Goal: Check status: Check status

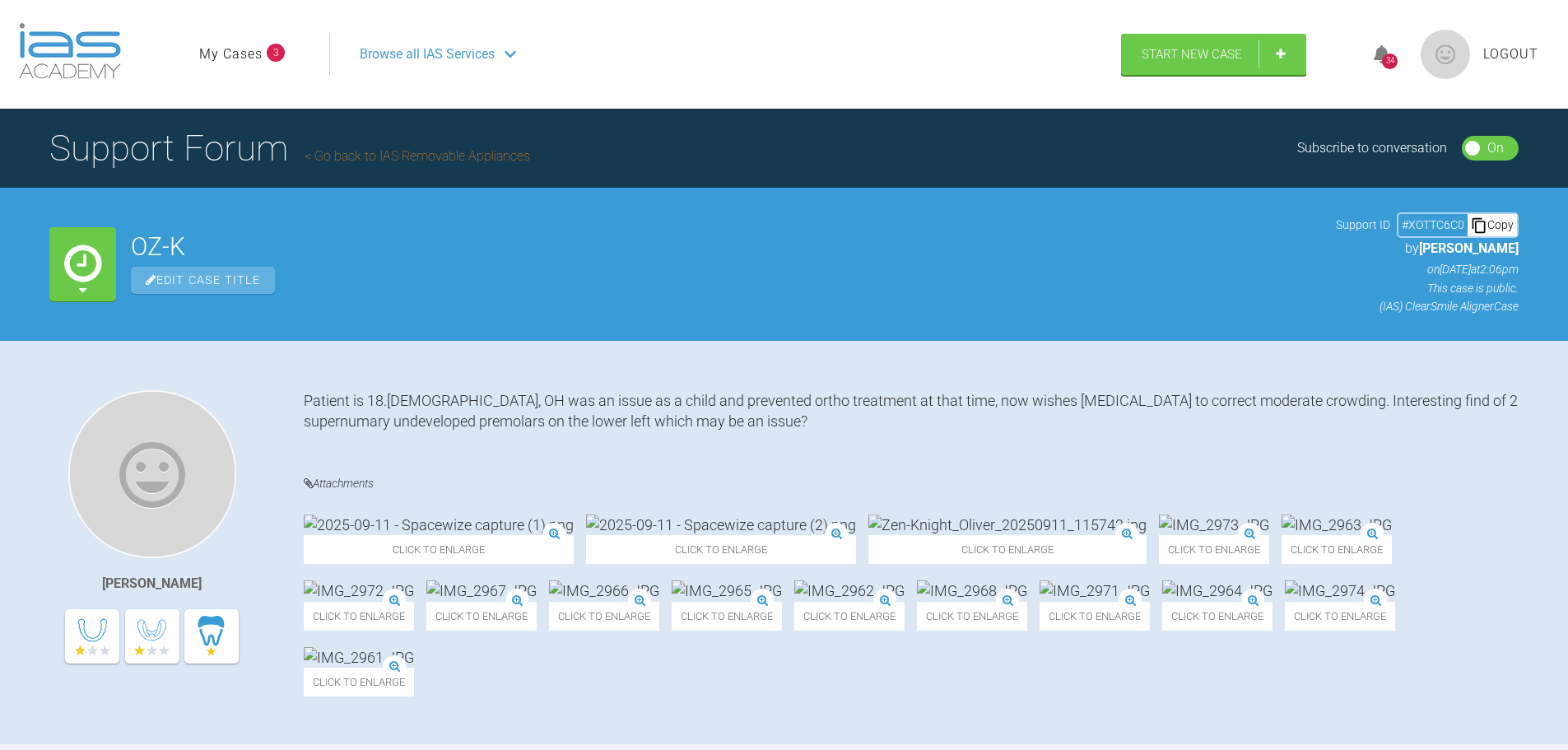
click at [243, 51] on link "My Cases" at bounding box center [230, 55] width 63 height 21
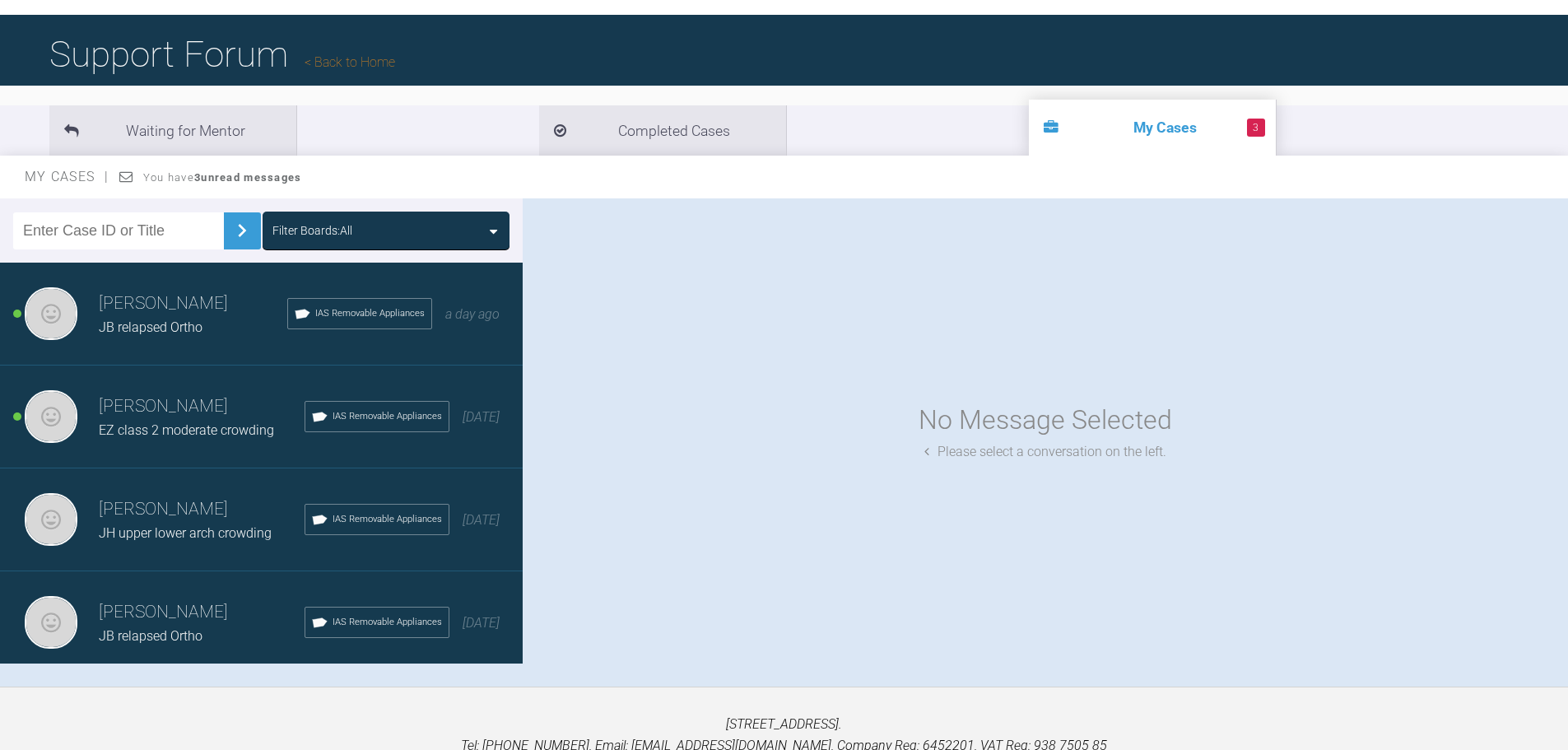
scroll to position [171, 0]
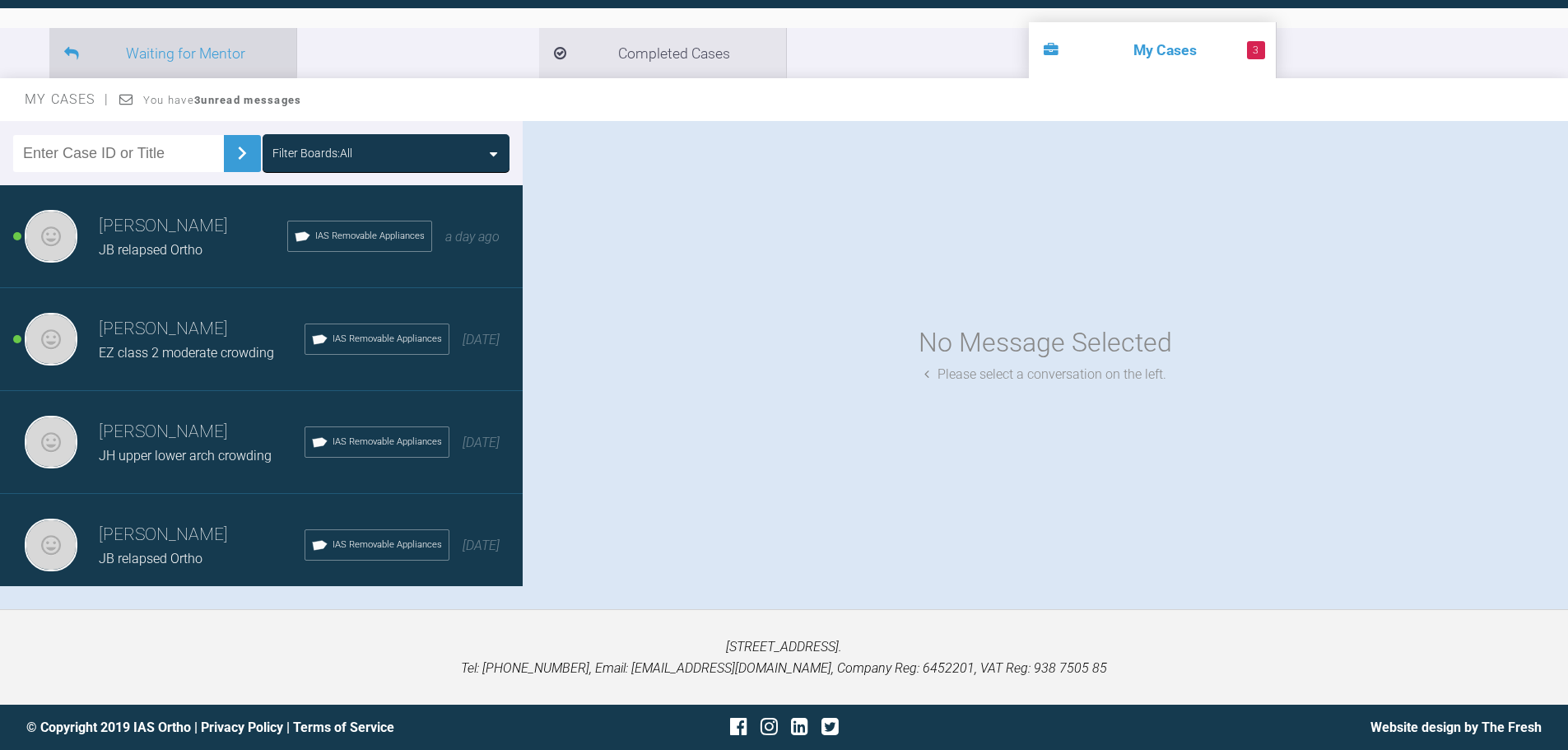
click at [250, 68] on li "Waiting for Mentor" at bounding box center [172, 53] width 247 height 50
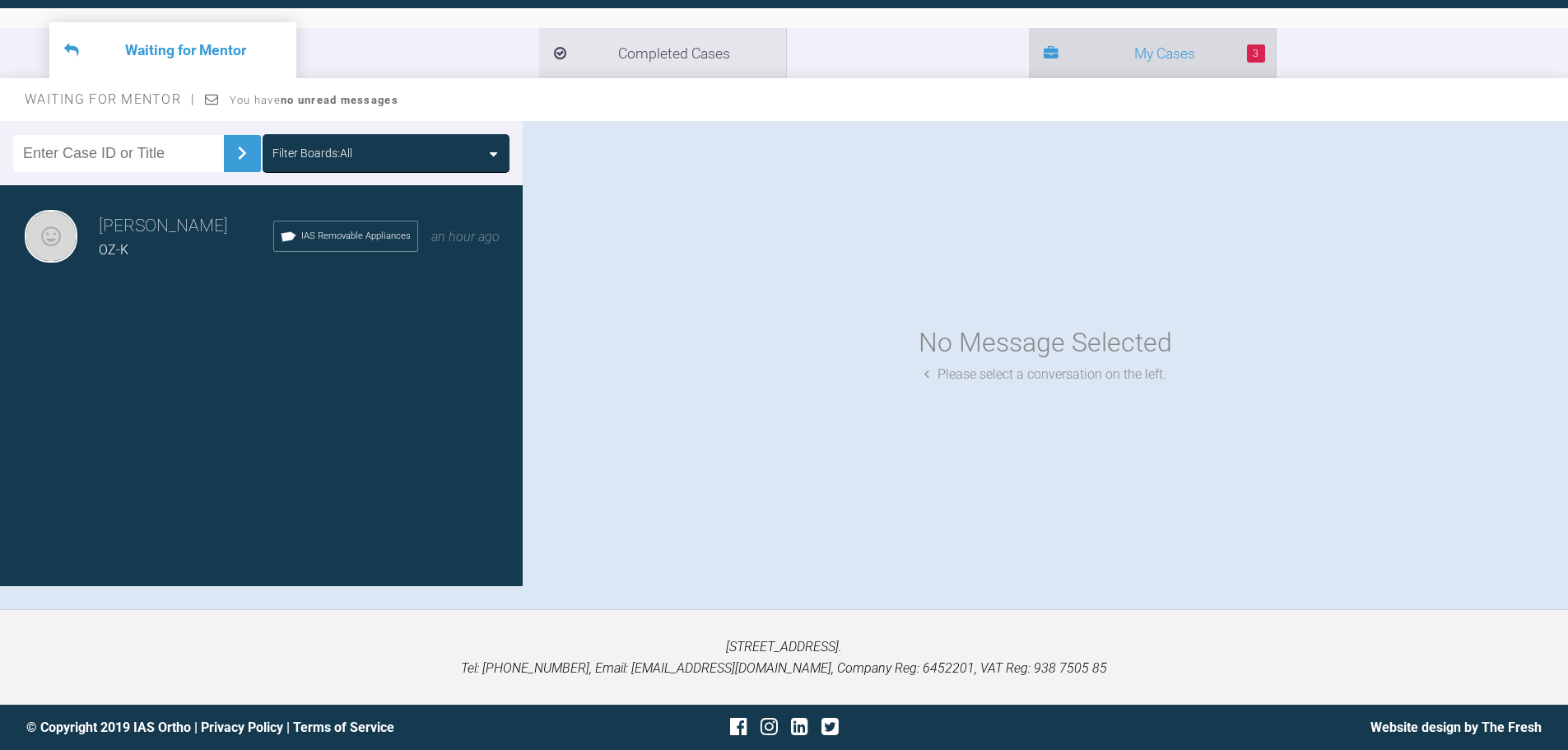
click at [1029, 57] on li "3 My Cases" at bounding box center [1152, 53] width 247 height 50
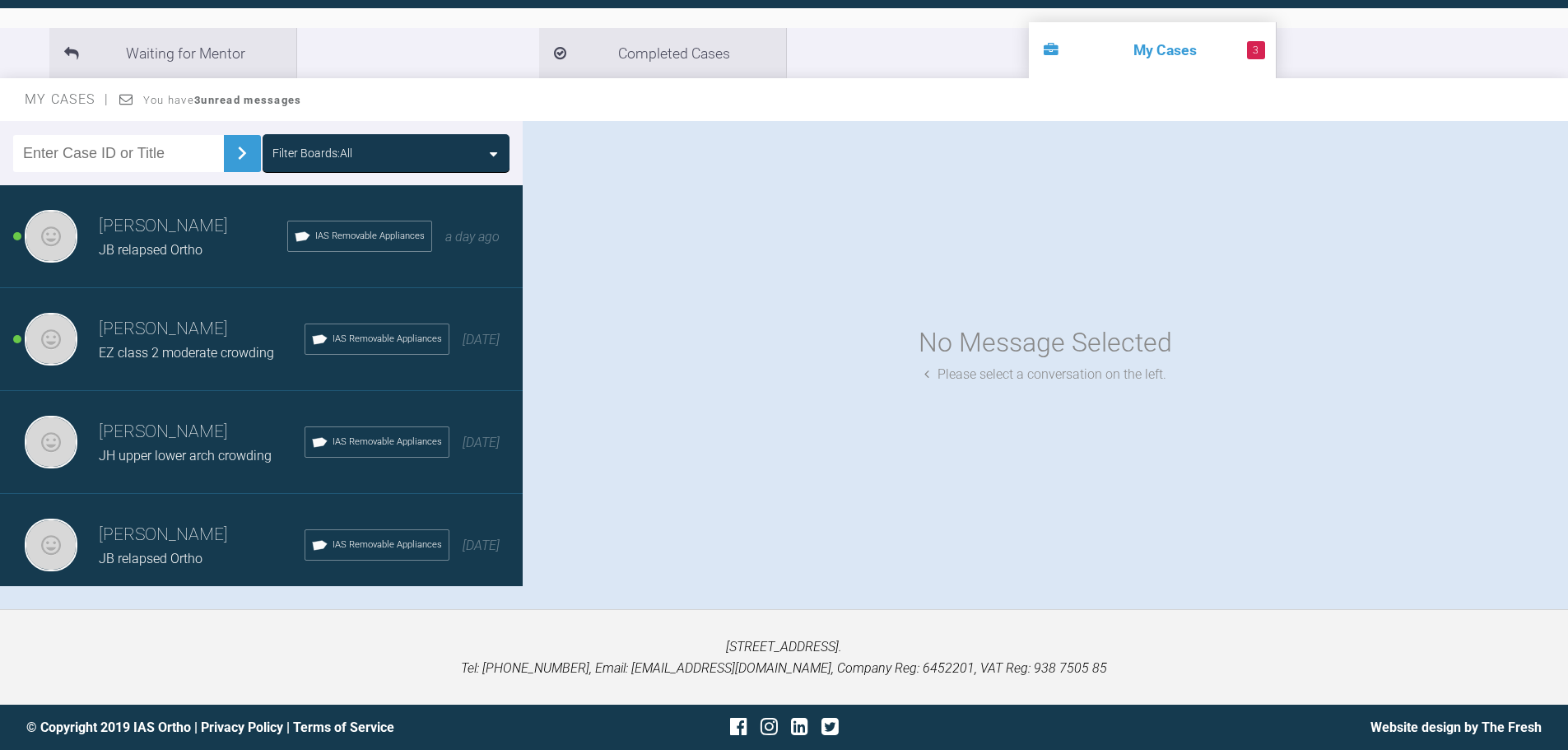
click at [163, 243] on span "JB relapsed Ortho" at bounding box center [150, 250] width 104 height 16
